Goal: Task Accomplishment & Management: Use online tool/utility

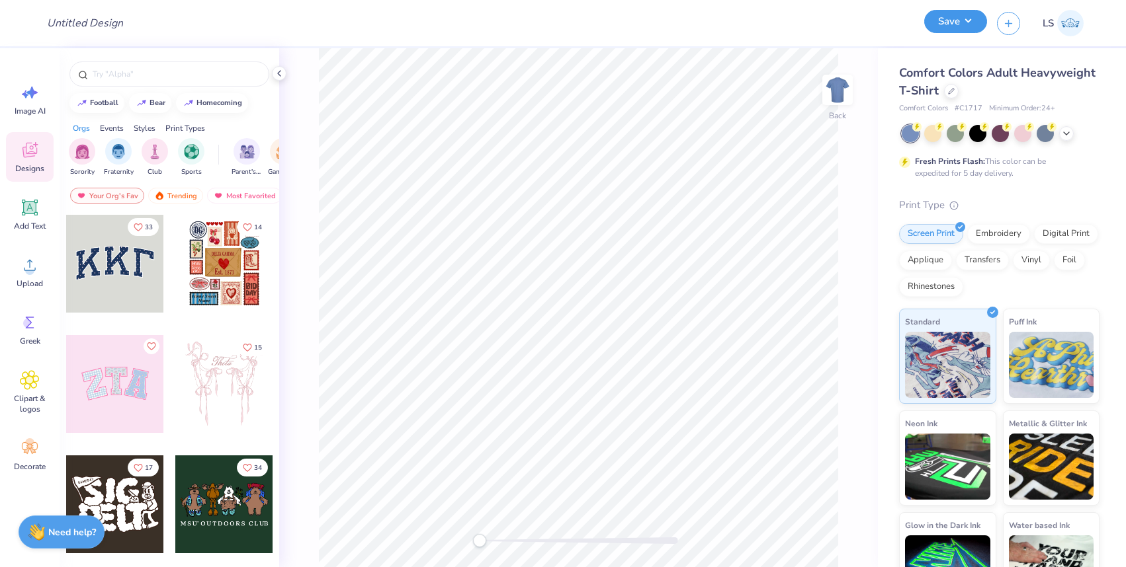
click at [963, 22] on button "Save" at bounding box center [955, 21] width 63 height 23
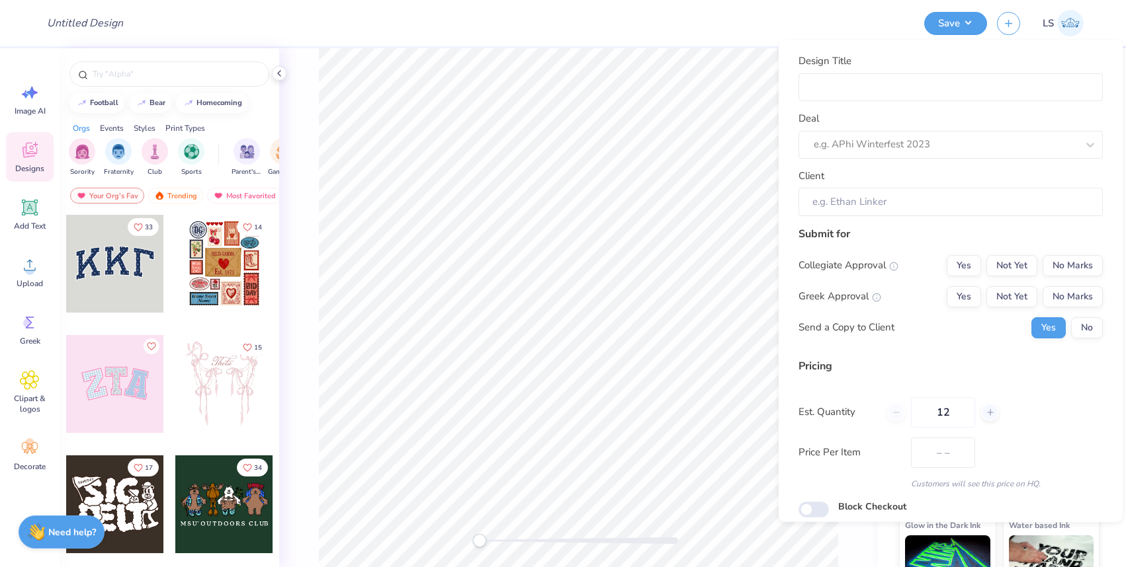
click at [1075, 25] on img at bounding box center [1070, 23] width 26 height 26
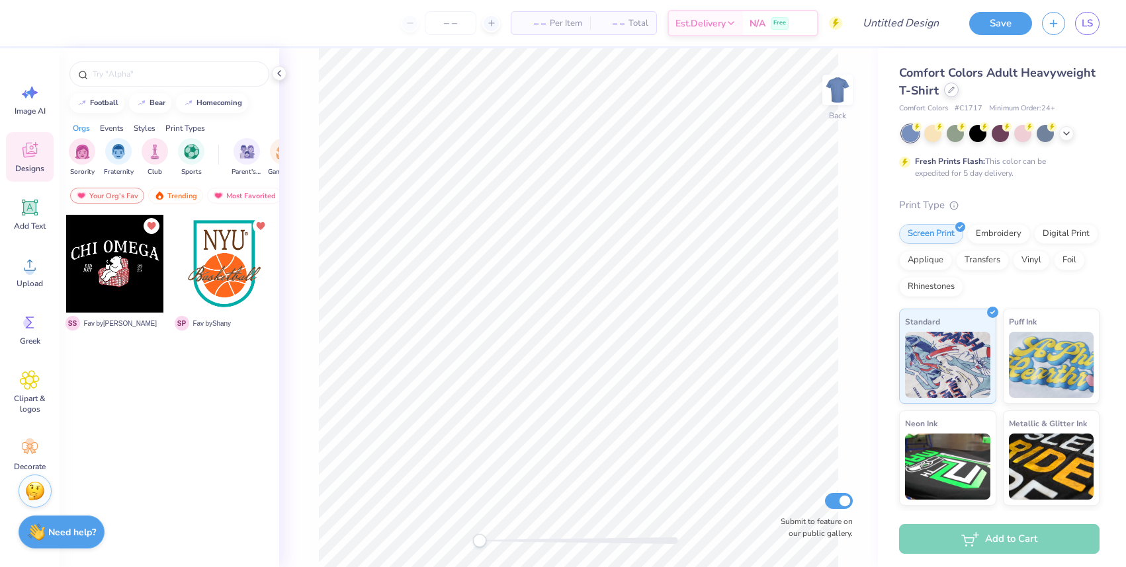
click at [948, 90] on icon at bounding box center [951, 90] width 7 height 7
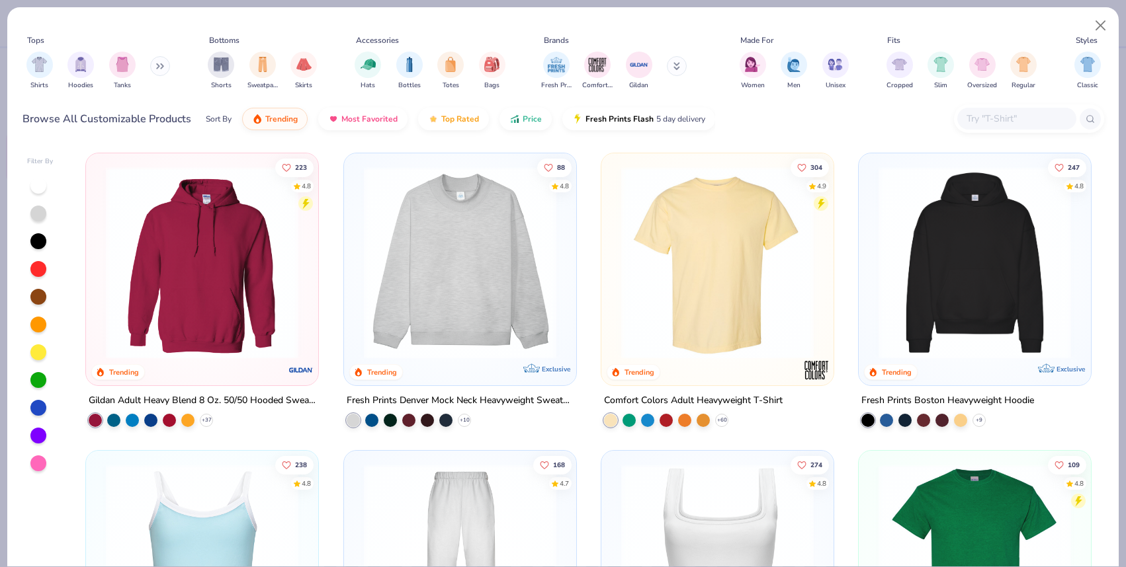
click at [479, 229] on img at bounding box center [460, 263] width 206 height 192
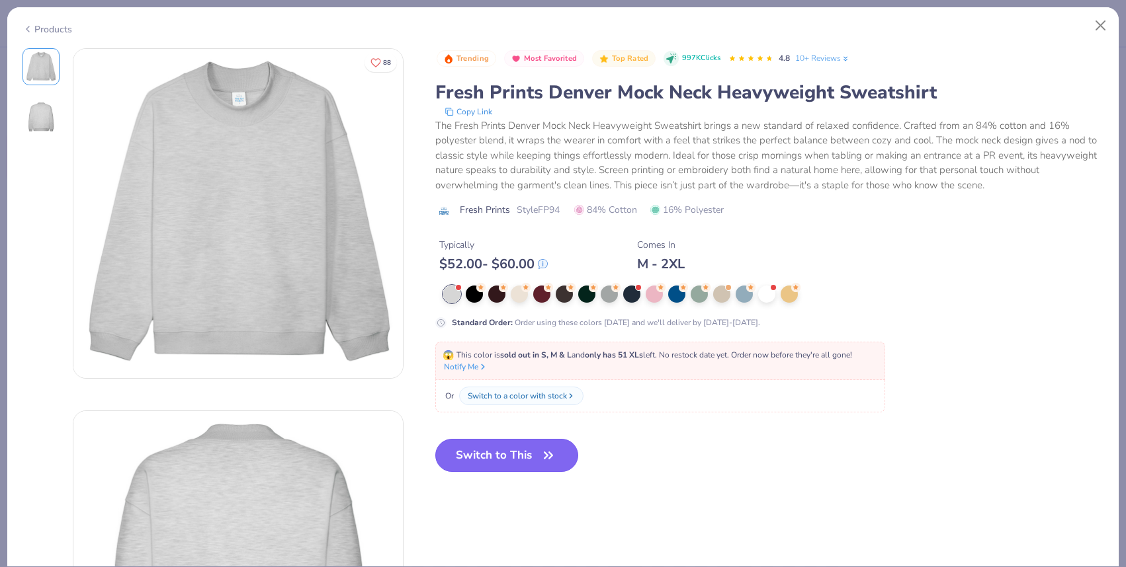
click at [490, 460] on button "Switch to This" at bounding box center [507, 455] width 144 height 33
type textarea "x"
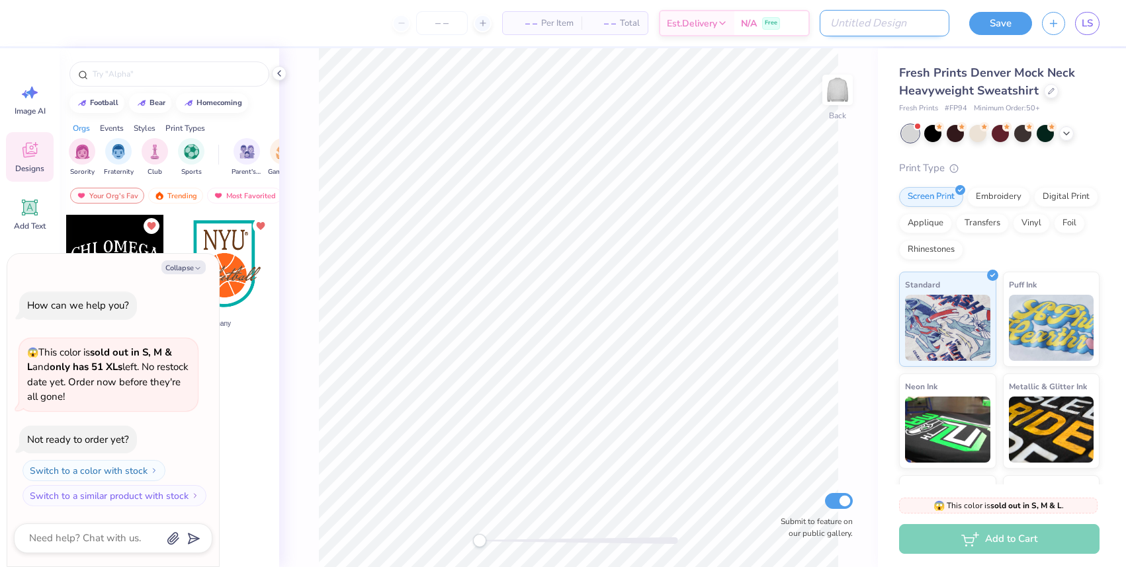
click at [903, 24] on input "Design Title" at bounding box center [884, 23] width 130 height 26
type input "M"
type textarea "x"
type input "Mo"
type textarea "x"
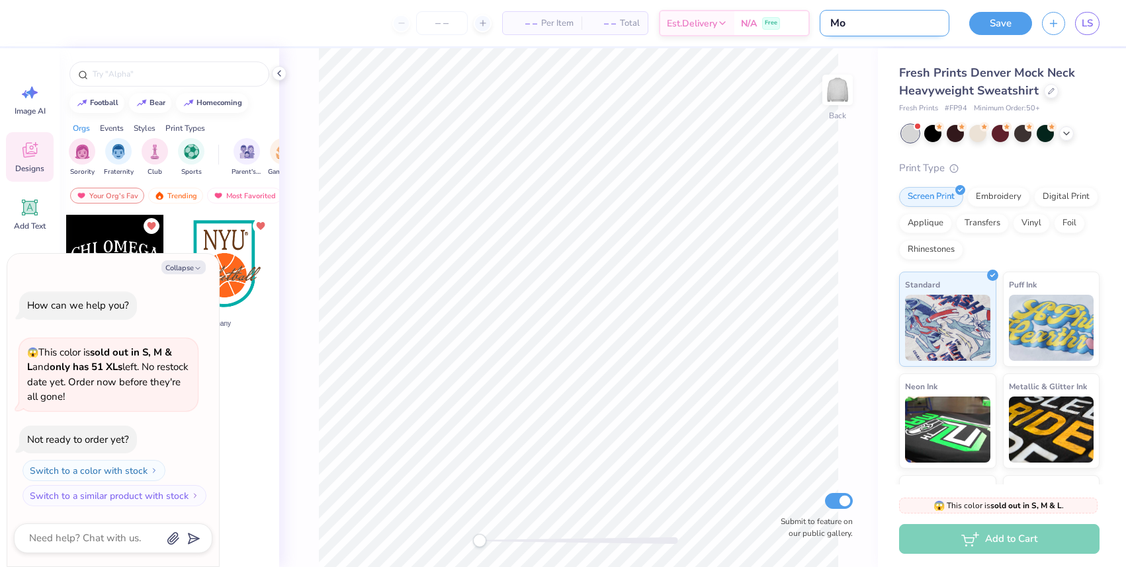
type input "Moc"
type textarea "x"
type input "Mock"
type textarea "x"
type input "Mock"
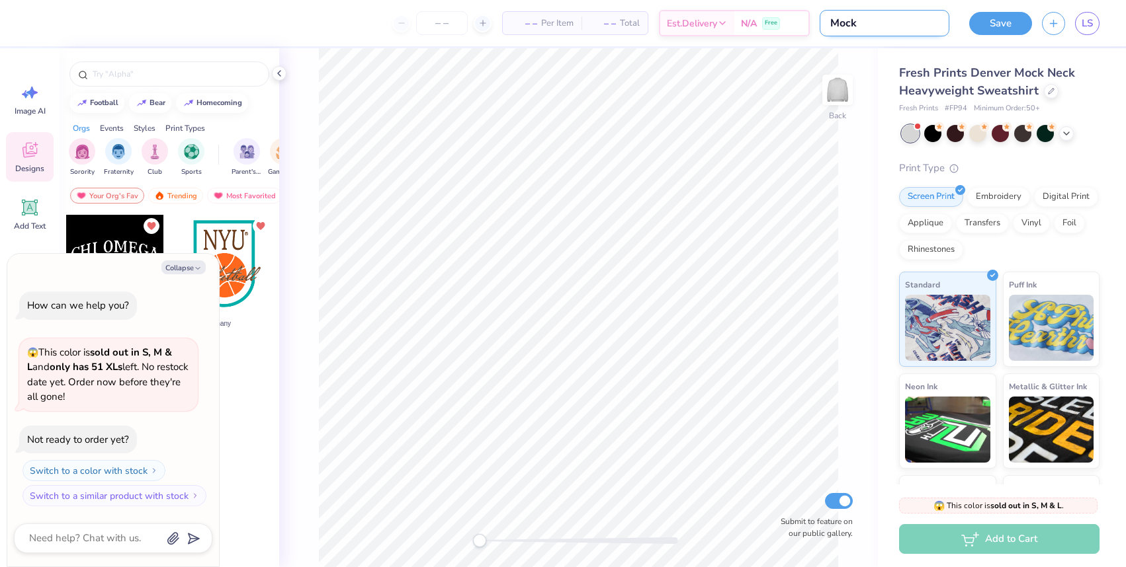
type textarea "x"
type input "F"
type textarea "x"
type input "FP"
type textarea "x"
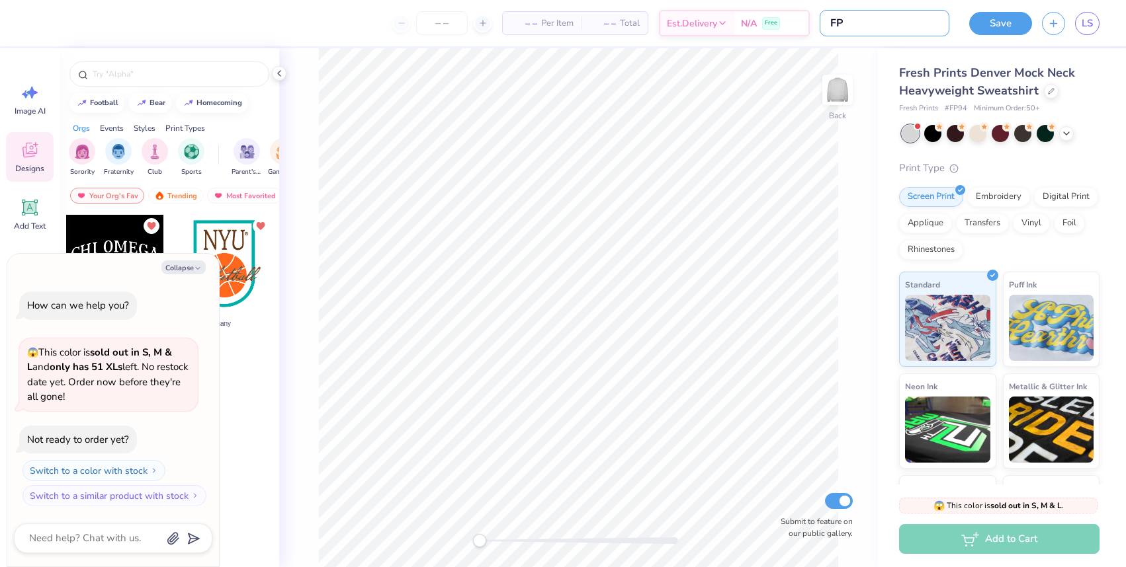
type input "FP9"
type textarea "x"
type input "FP94"
type textarea "x"
type input "FP94"
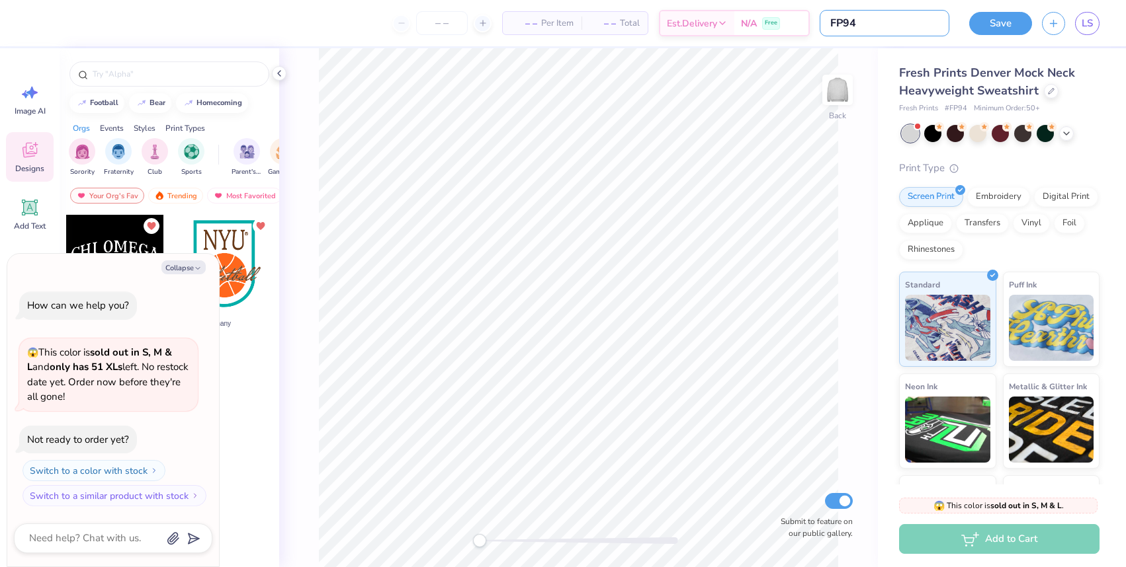
type textarea "x"
type input "FP94 -"
type textarea "x"
type input "FP94 -"
type textarea "x"
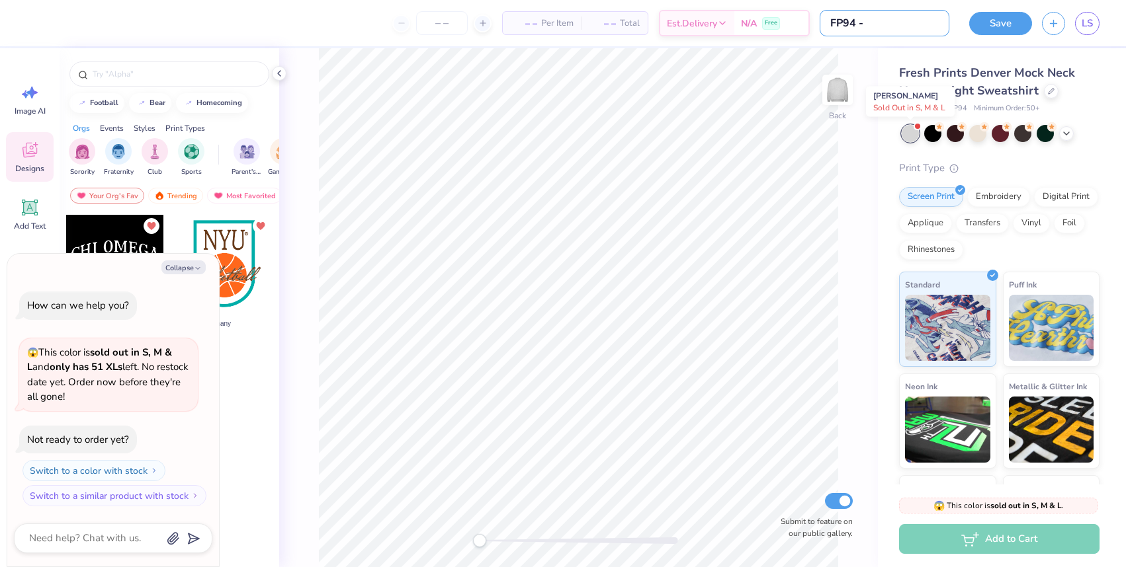
type input "FP94 - A"
type textarea "x"
type input "FP94 - AS"
type textarea "x"
type input "FP94 - ASh"
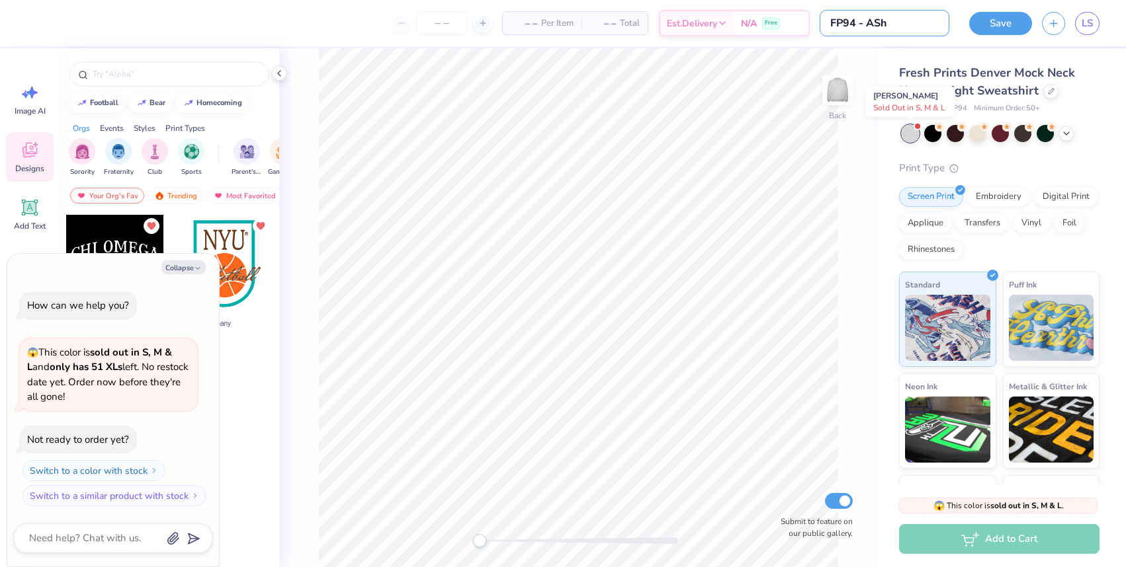
type textarea "x"
type input "FP94 - ASh"
type textarea "x"
type input "FP94 - ASh G"
type textarea "x"
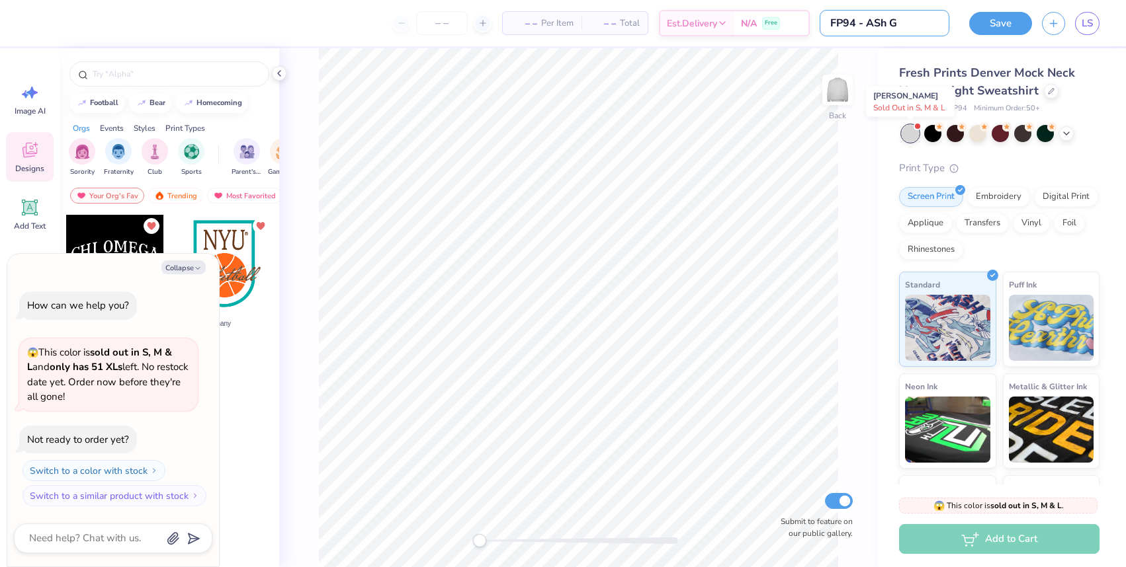
type input "FP94 - ASh"
type textarea "x"
type input "FP94 - ASh"
type textarea "x"
type input "FP94 - AS"
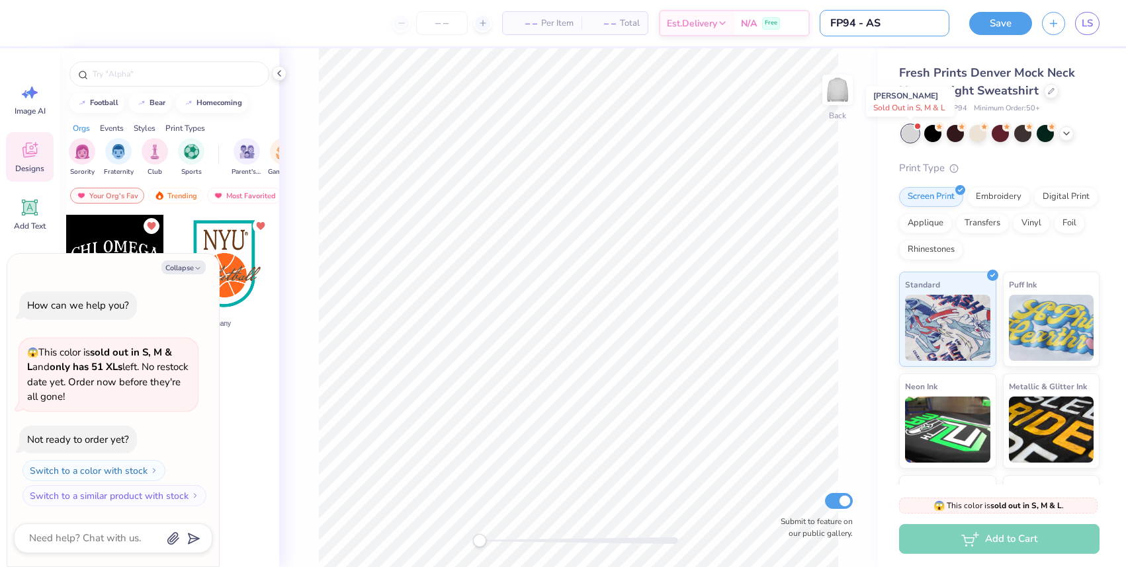
type textarea "x"
type input "FP94 - A"
type textarea "x"
type input "FP94 - As"
type textarea "x"
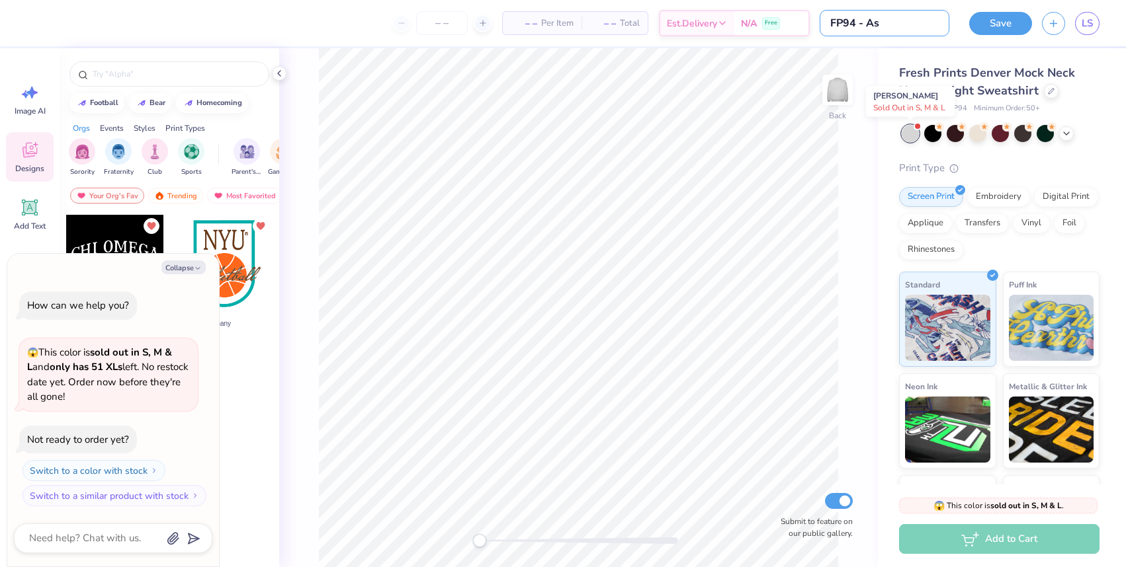
type input "FP94 - Ash"
type textarea "x"
type input "FP94 - Ash"
type textarea "x"
type input "FP94 - Ash G"
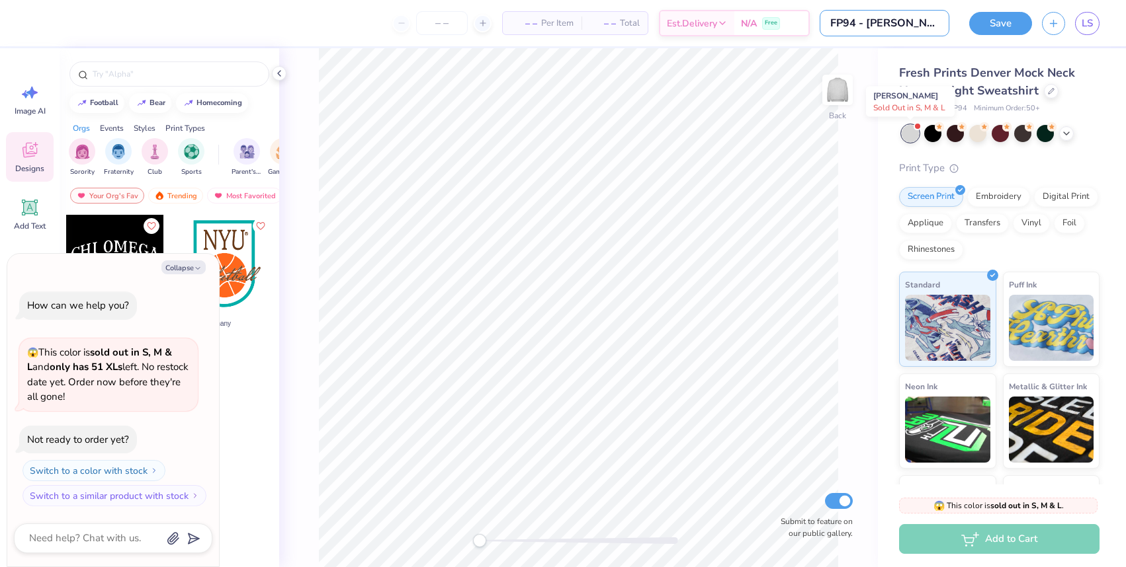
type textarea "x"
type input "FP94 - Ash Gr"
type textarea "x"
type input "FP94 - Ash Gre"
type textarea "x"
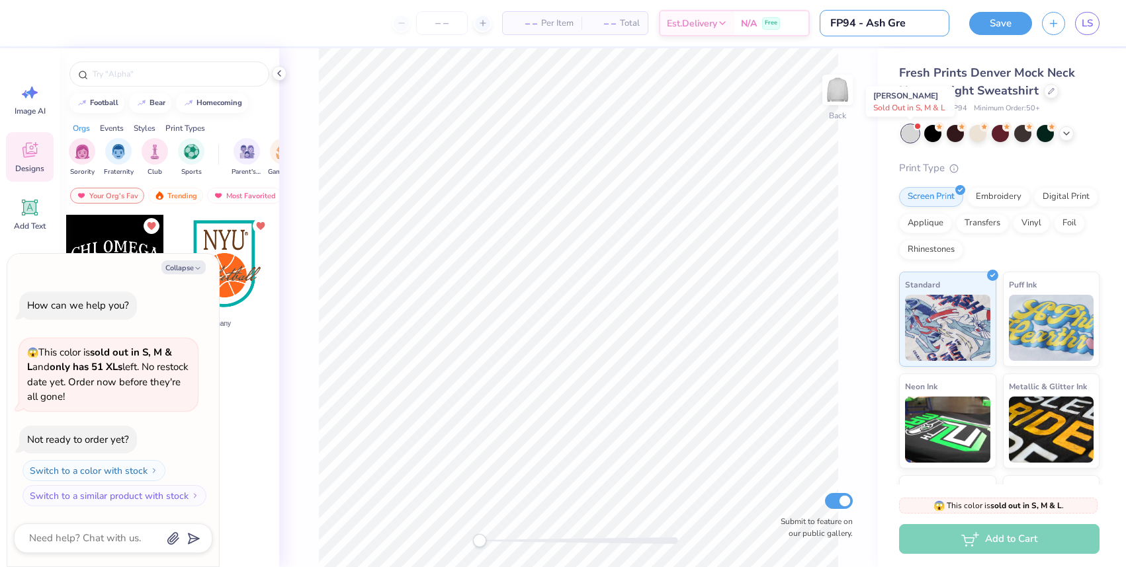
type input "FP94 - Ash Grey"
type textarea "x"
type input "FP94 - Ash Grey"
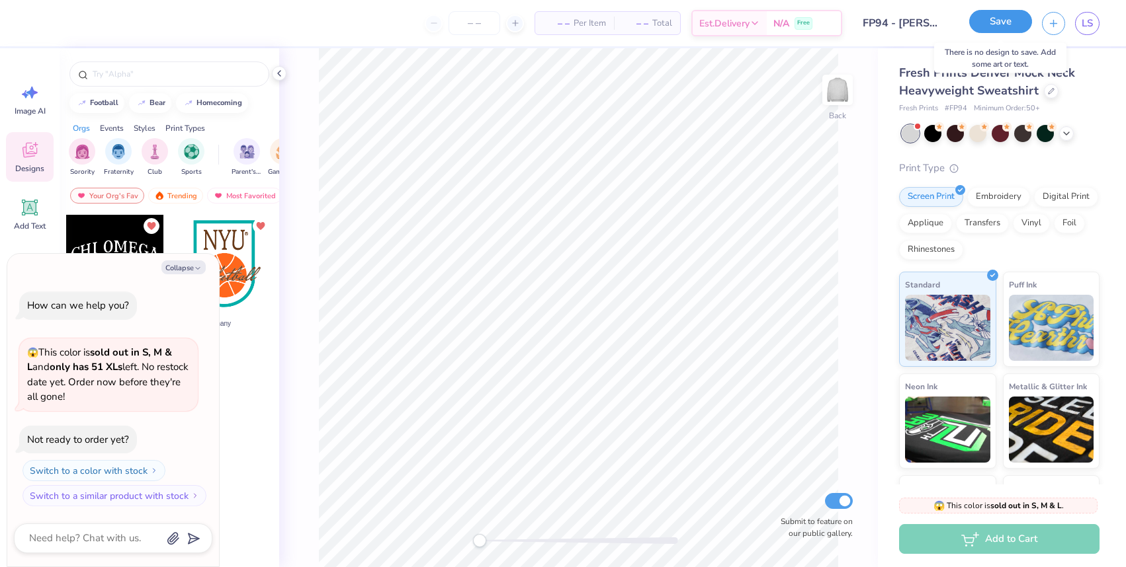
click at [999, 28] on button "Save" at bounding box center [1000, 21] width 63 height 23
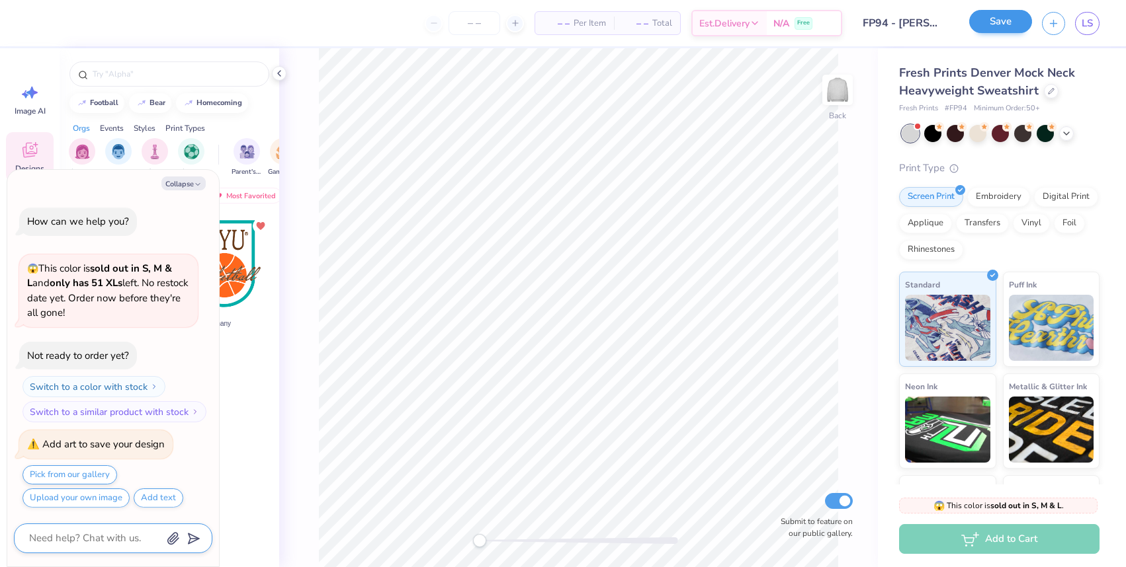
scroll to position [1, 0]
click at [200, 182] on icon "button" at bounding box center [198, 185] width 8 height 8
type textarea "x"
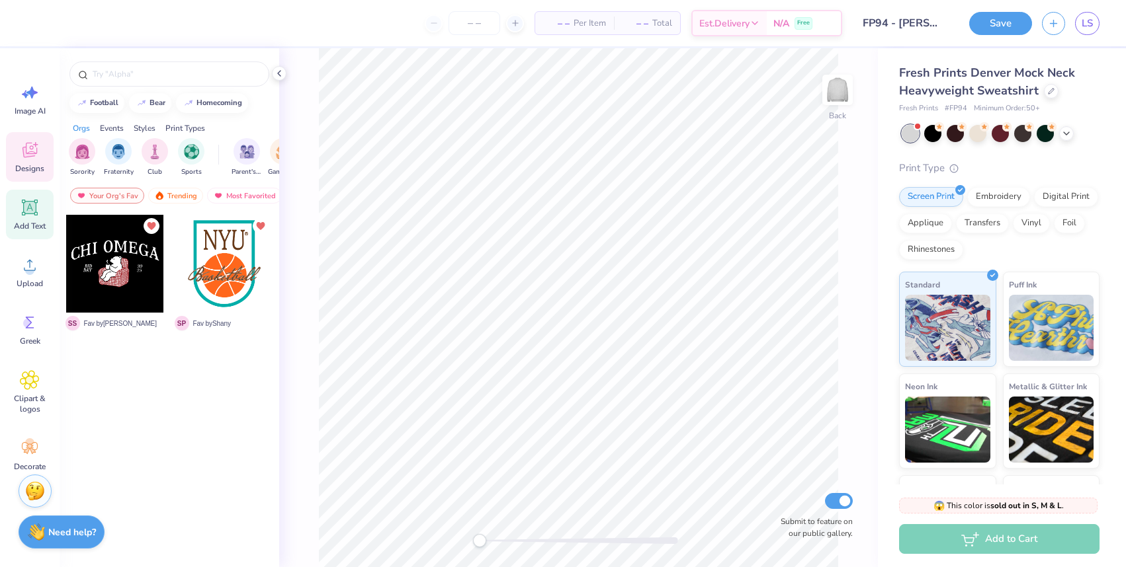
click at [22, 207] on icon at bounding box center [30, 208] width 20 height 20
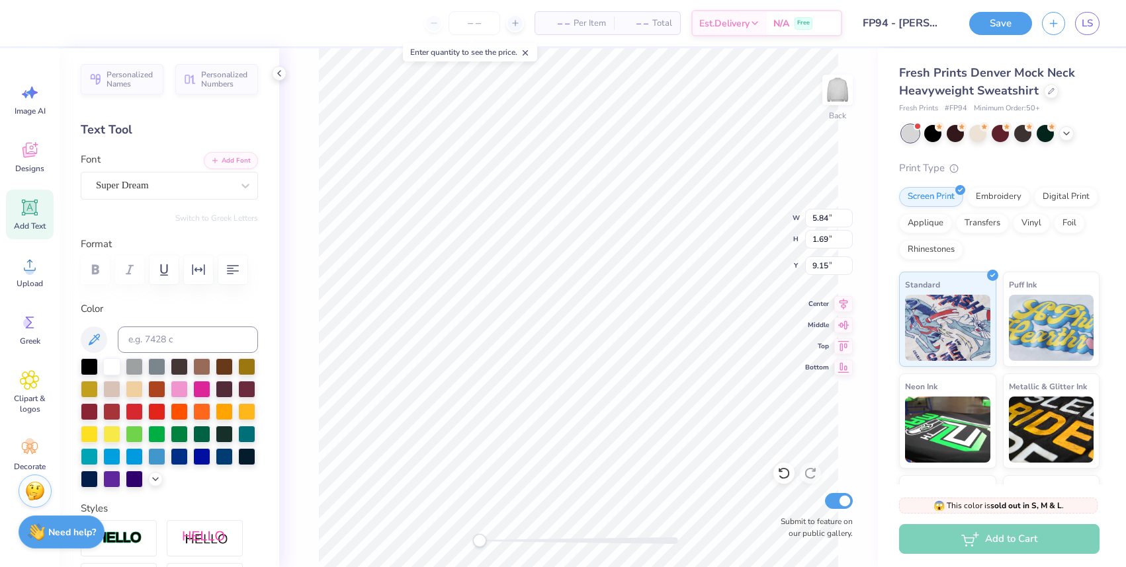
type textarea "T"
click at [985, 30] on button "Save" at bounding box center [1000, 21] width 63 height 23
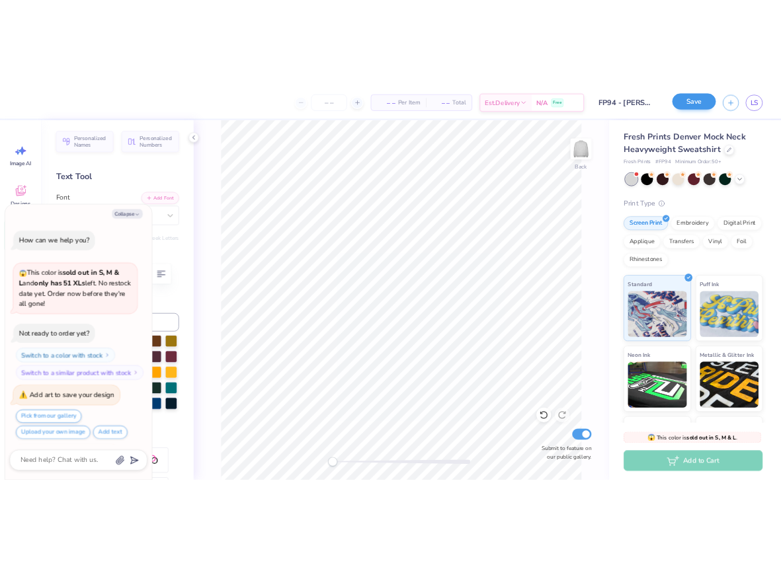
scroll to position [86, 0]
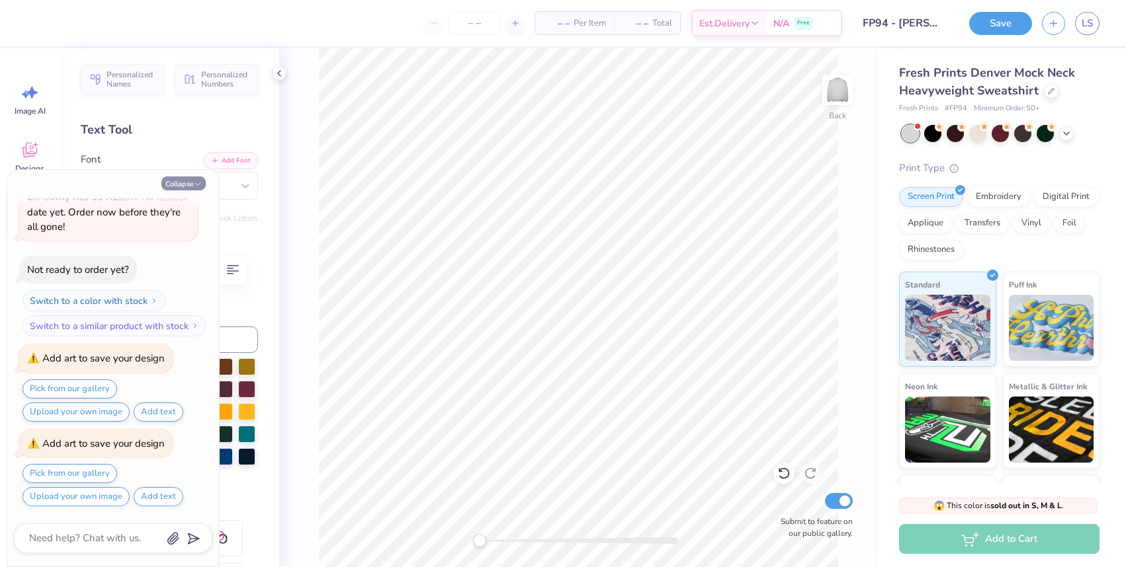
click at [199, 183] on icon "button" at bounding box center [198, 185] width 8 height 8
type textarea "x"
